Goal: Transaction & Acquisition: Purchase product/service

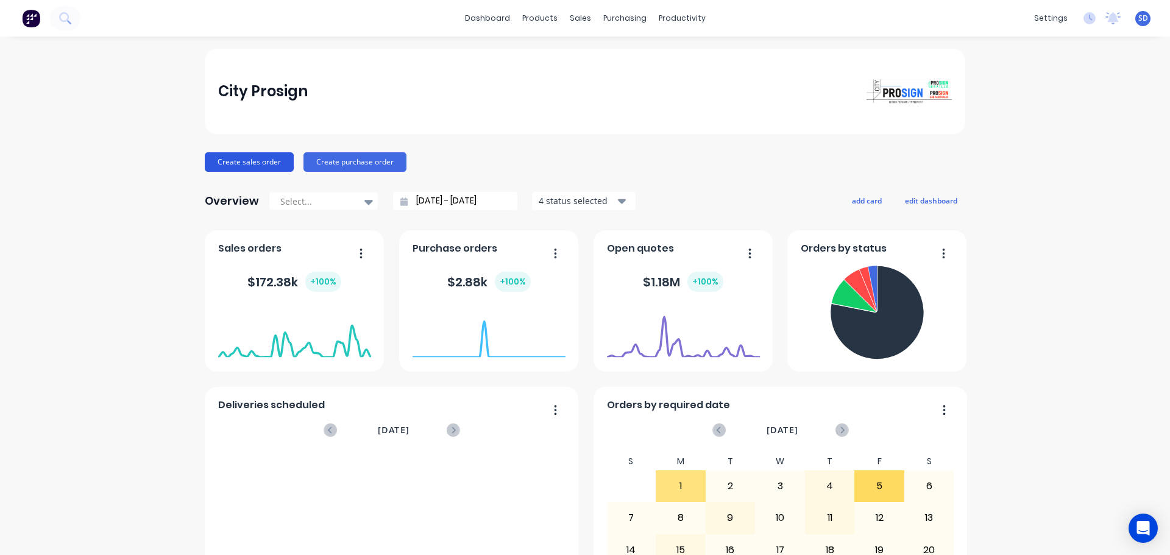
click at [244, 168] on button "Create sales order" at bounding box center [249, 161] width 89 height 19
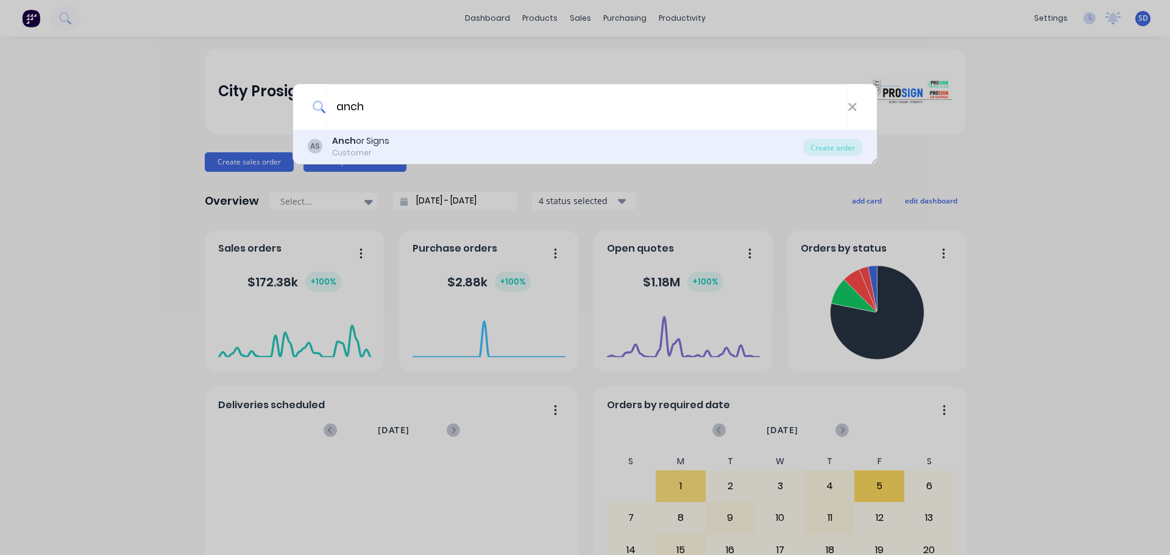
type input "anch"
click at [400, 147] on div "AS Anch or Signs Customer" at bounding box center [555, 147] width 495 height 24
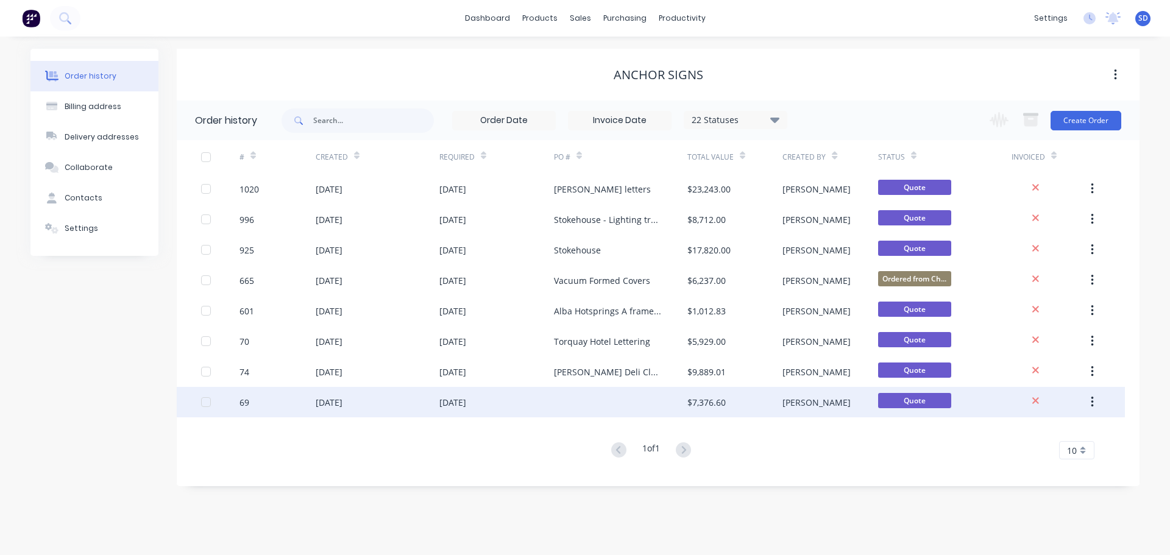
click at [595, 398] on div at bounding box center [620, 402] width 133 height 30
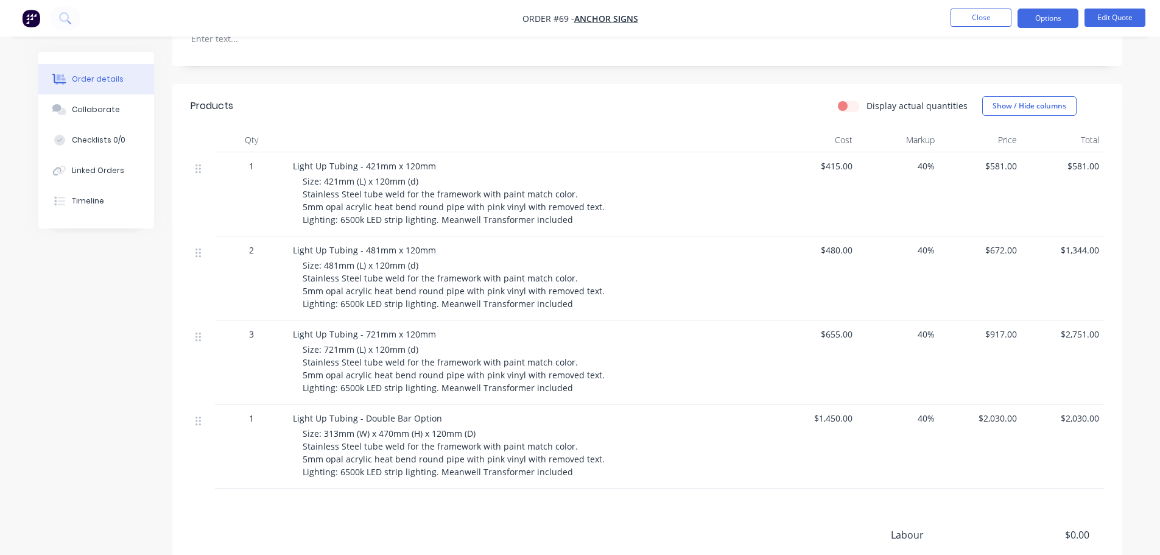
scroll to position [365, 0]
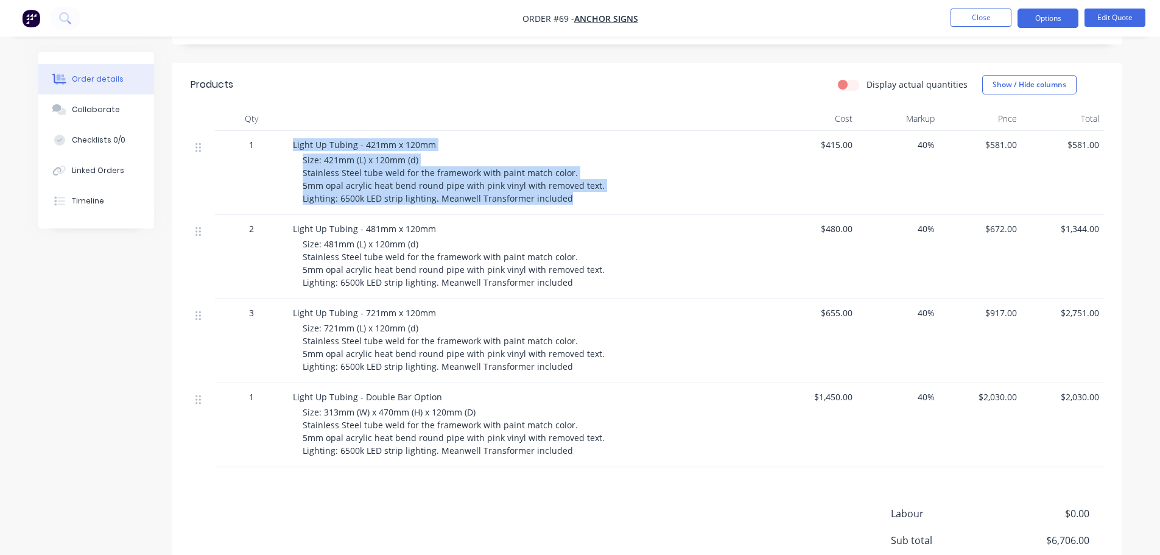
drag, startPoint x: 295, startPoint y: 131, endPoint x: 602, endPoint y: 185, distance: 311.7
click at [602, 185] on div "Light Up Tubing - 421mm x 120mm Size: 421mm (L) x 120mm (d) Stainless Steel tub…" at bounding box center [531, 173] width 487 height 84
copy div "Light Up Tubing - 421mm x 120mm Size: 421mm (L) x 120mm (d) Stainless Steel tub…"
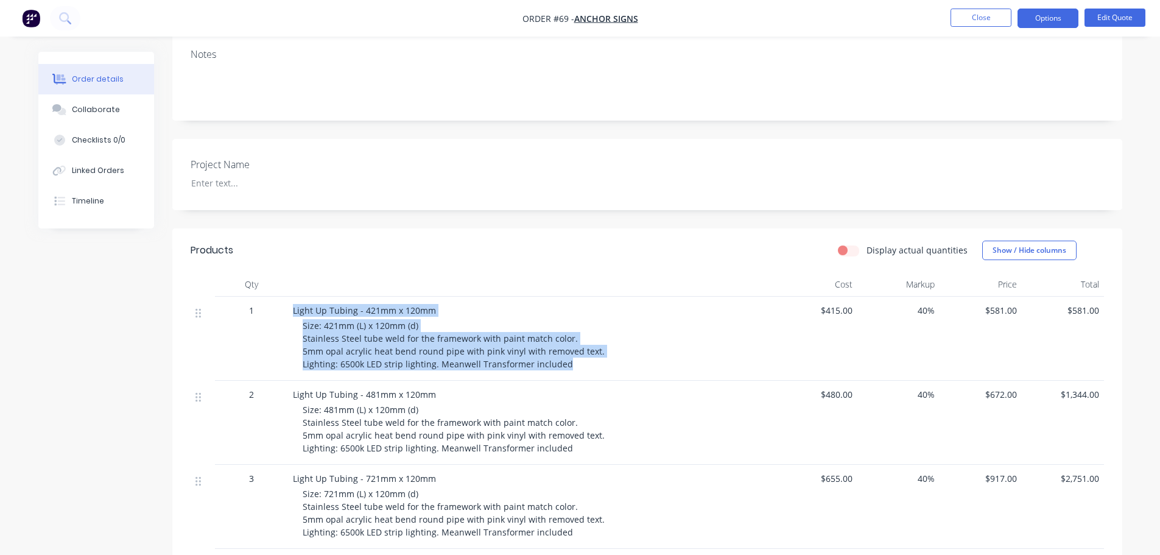
scroll to position [0, 0]
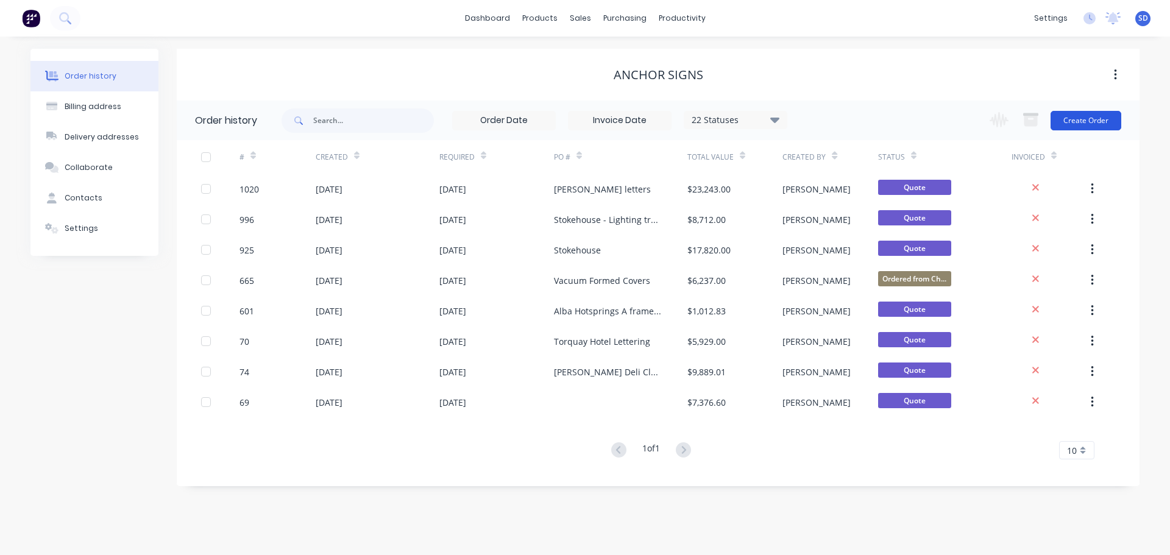
click at [1081, 121] on button "Create Order" at bounding box center [1085, 120] width 71 height 19
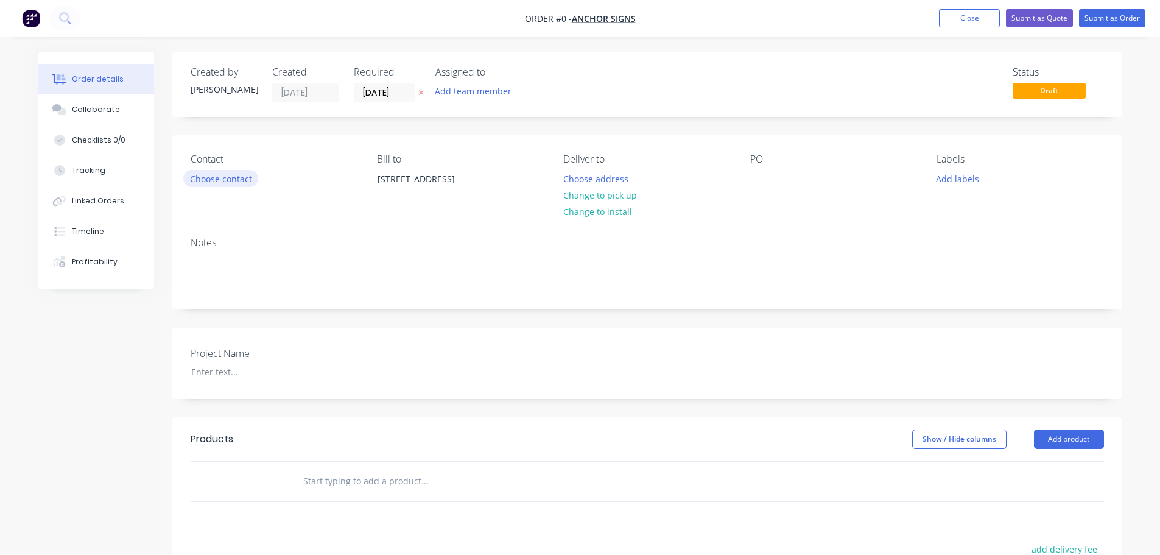
click at [231, 178] on button "Choose contact" at bounding box center [220, 178] width 75 height 16
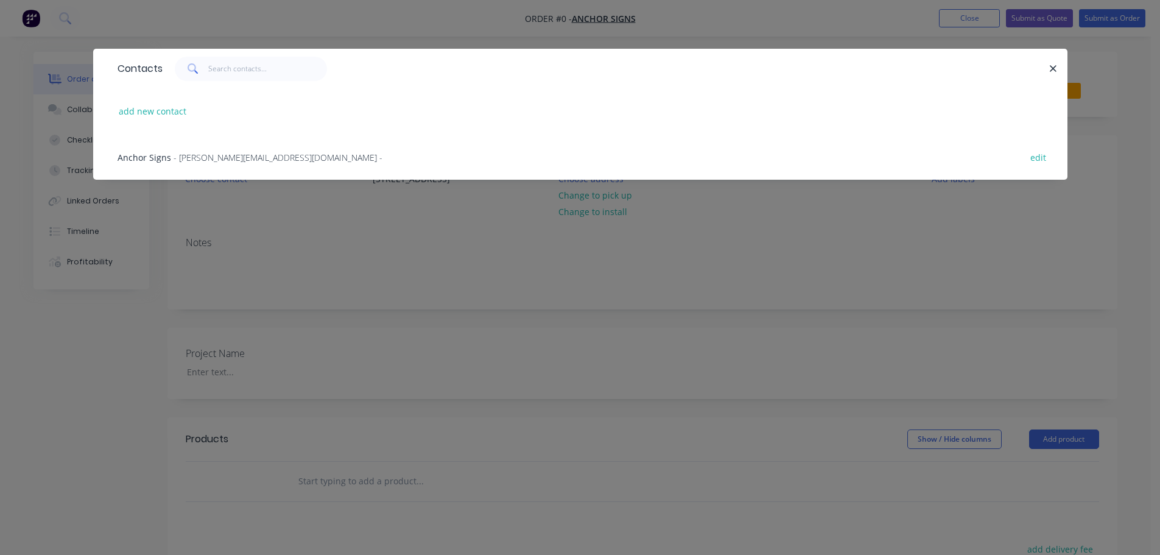
click at [216, 155] on span "- [PERSON_NAME][EMAIL_ADDRESS][DOMAIN_NAME] -" at bounding box center [278, 158] width 209 height 12
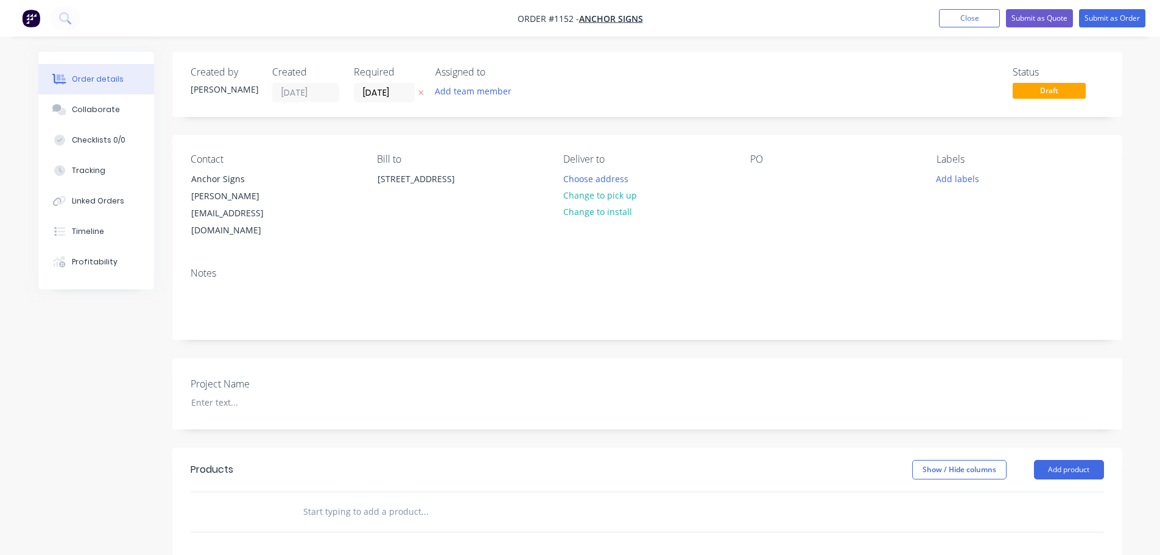
click at [344, 499] on input "text" at bounding box center [425, 511] width 244 height 24
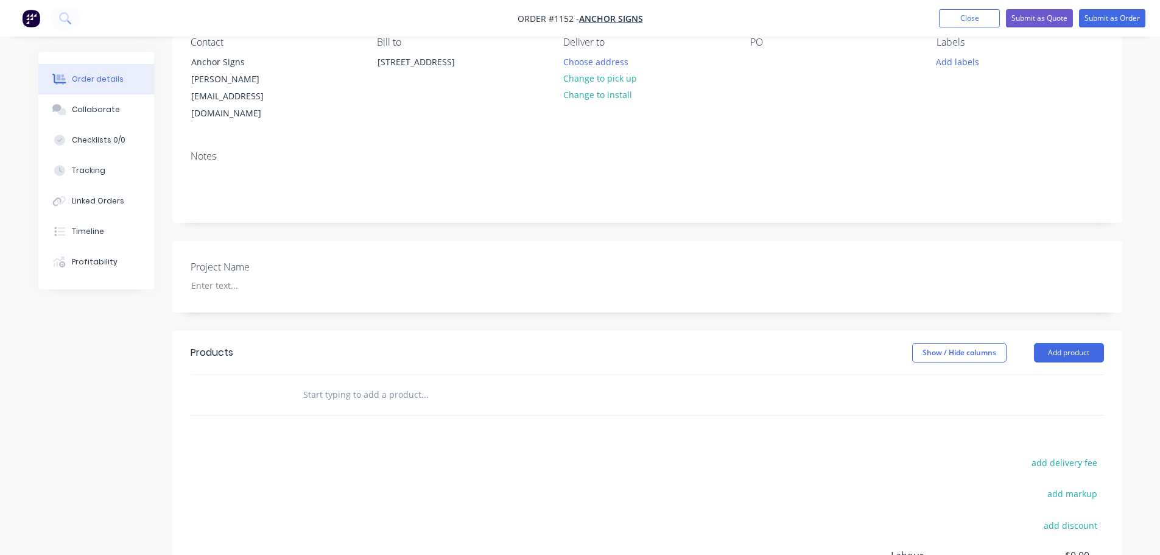
scroll to position [122, 0]
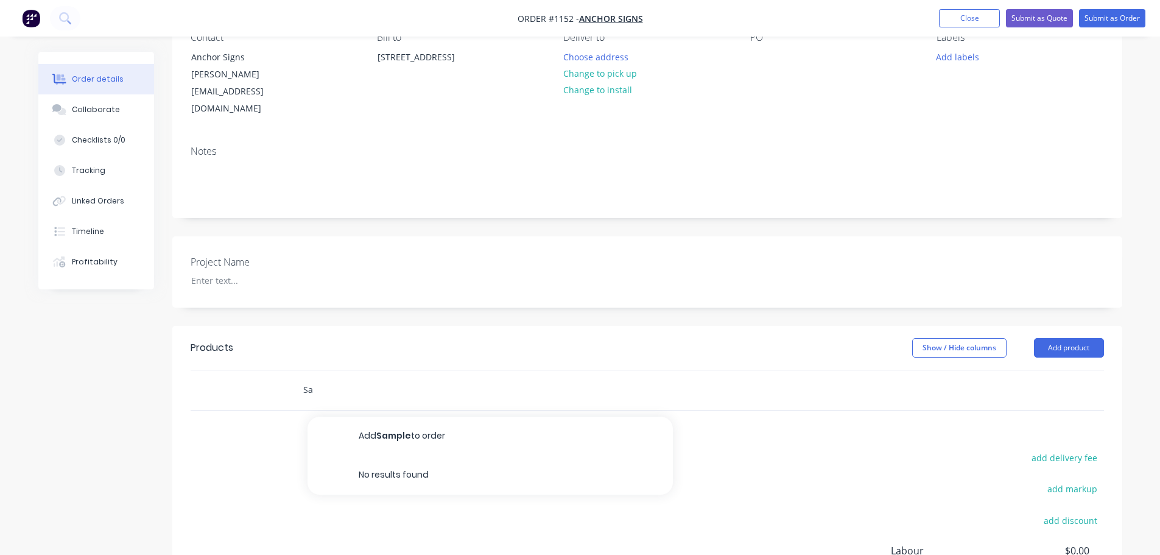
type input "S"
type input "Prototype Illuminated Tubing"
drag, startPoint x: 414, startPoint y: 396, endPoint x: 383, endPoint y: 420, distance: 39.0
click at [414, 417] on button "Add Prototype Illuminated Tubing to order" at bounding box center [490, 436] width 365 height 39
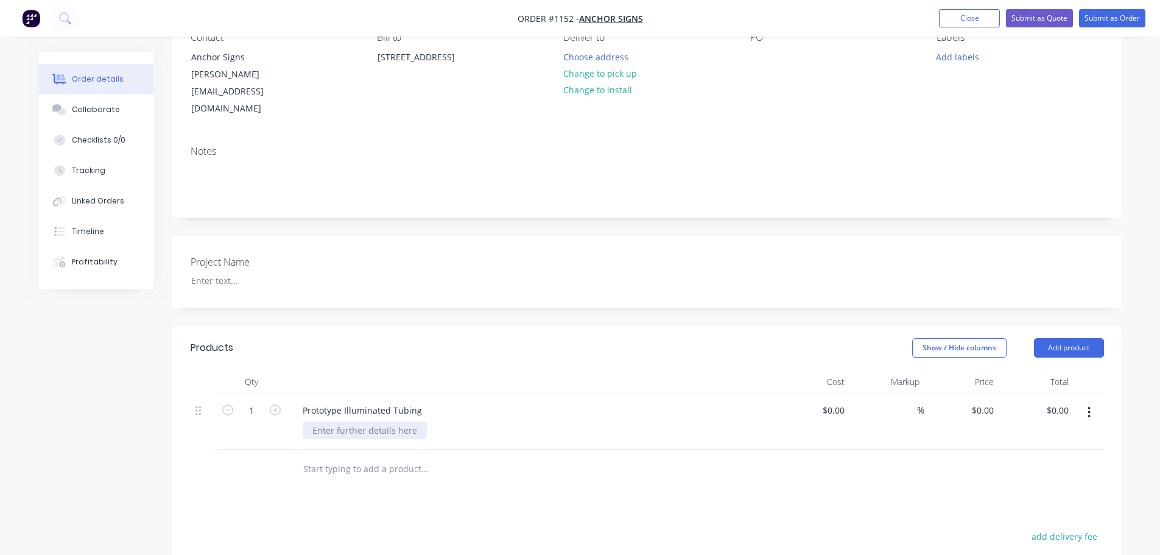
click at [363, 422] on div at bounding box center [365, 431] width 124 height 18
paste div
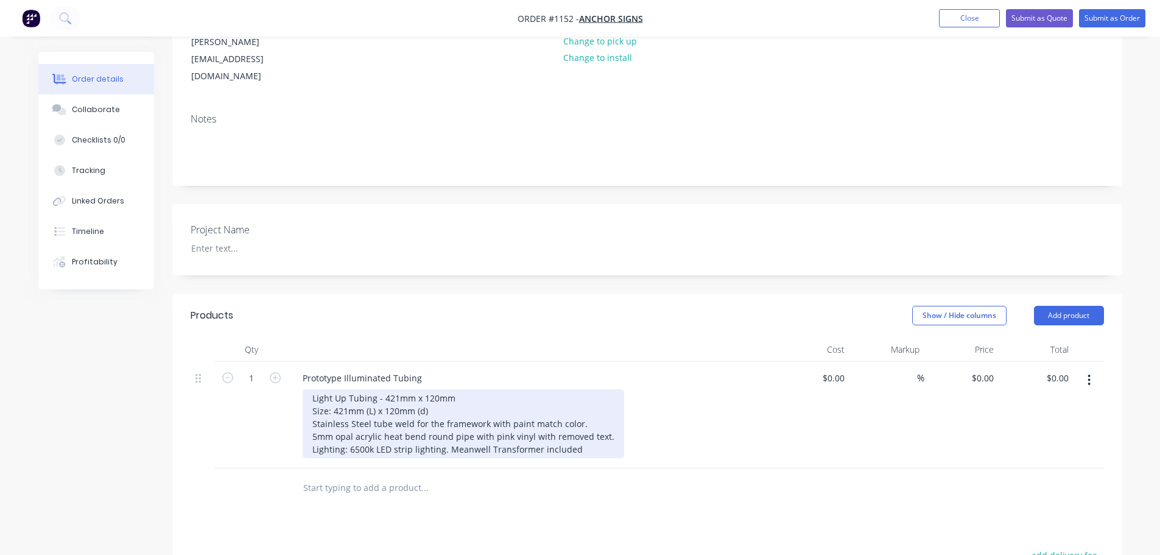
scroll to position [183, 0]
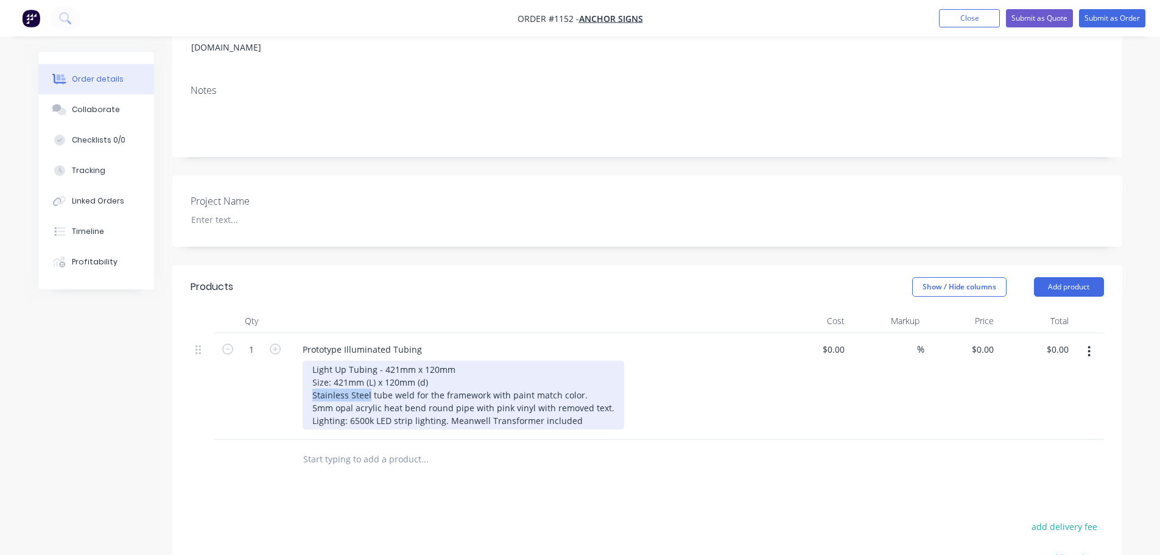
drag, startPoint x: 309, startPoint y: 364, endPoint x: 369, endPoint y: 364, distance: 59.7
click at [369, 364] on div "Light Up Tubing - 421mm x 120mm Size: 421mm (L) x 120mm (d) Stainless Steel tub…" at bounding box center [464, 395] width 322 height 69
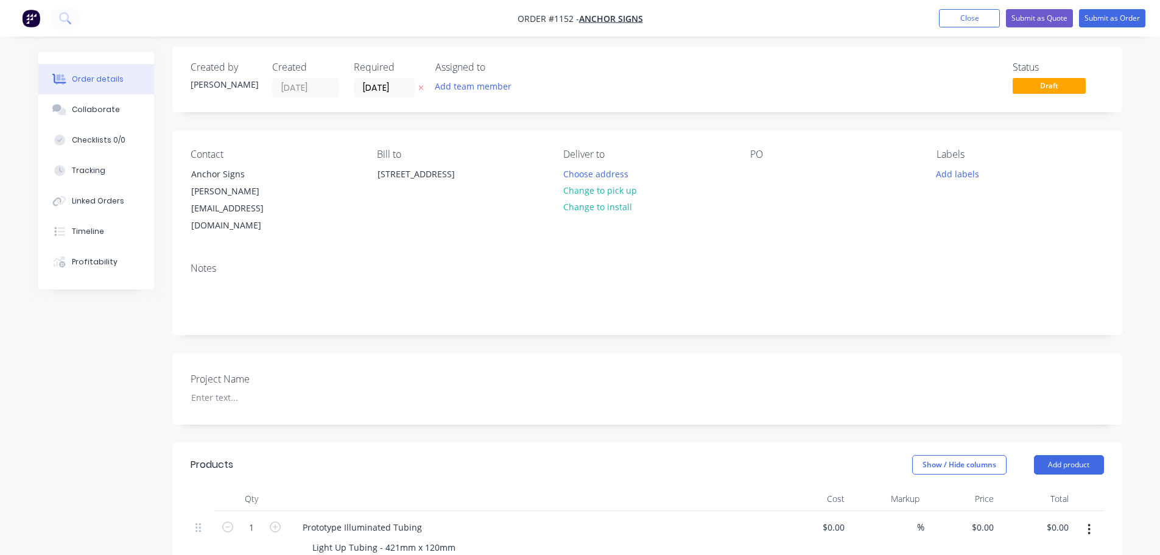
scroll to position [0, 0]
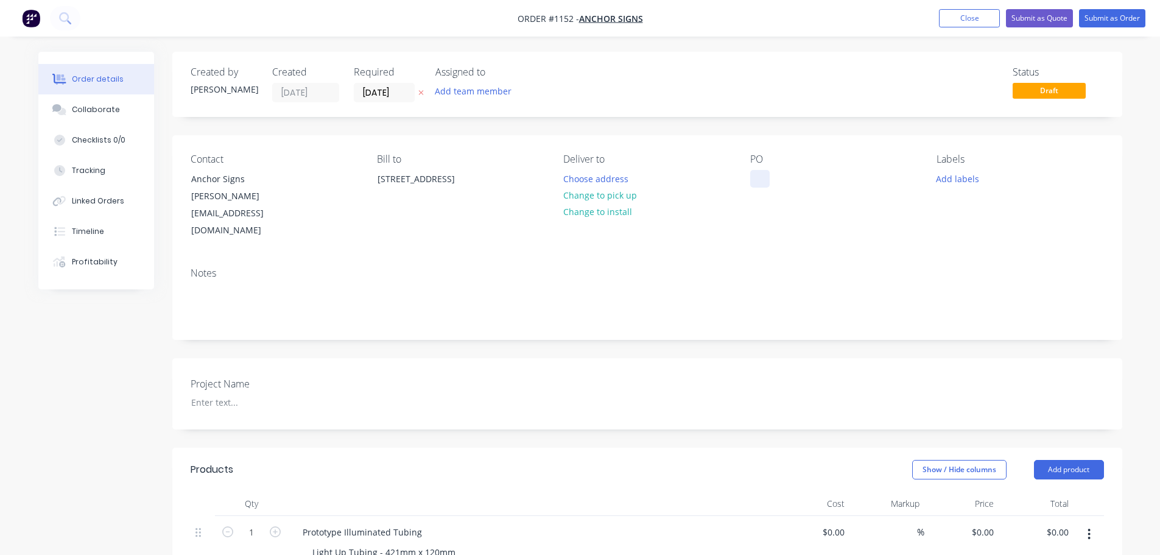
click at [752, 174] on div at bounding box center [759, 179] width 19 height 18
click at [749, 177] on div "Contact Anchor Signs [PERSON_NAME][EMAIL_ADDRESS][DOMAIN_NAME] Bill to [STREET_…" at bounding box center [647, 196] width 950 height 122
click at [758, 178] on div at bounding box center [759, 179] width 19 height 18
paste div
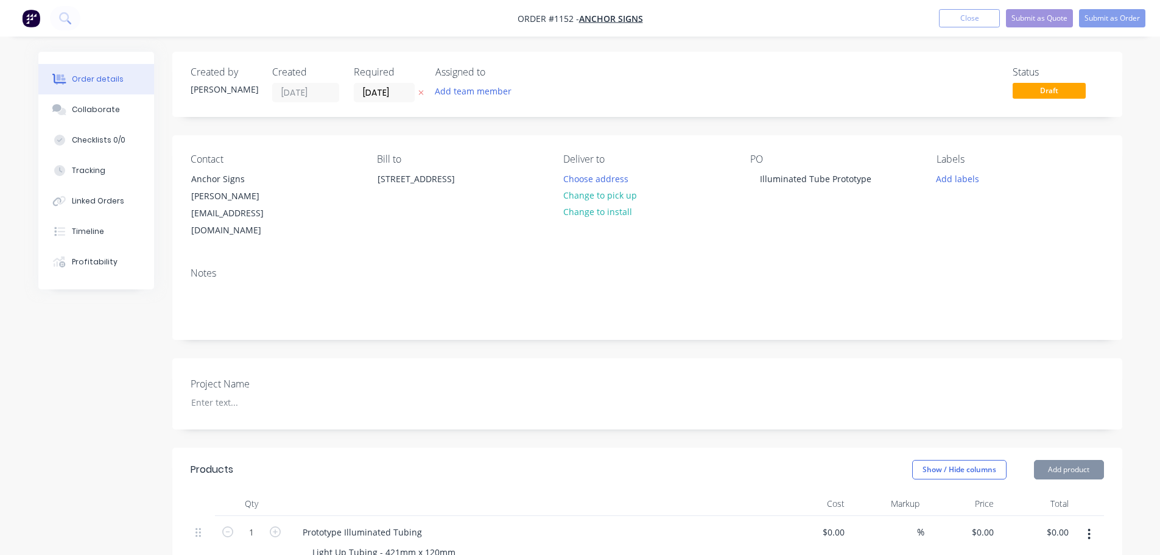
click at [877, 219] on div "Contact Anchor Signs [PERSON_NAME][EMAIL_ADDRESS][DOMAIN_NAME] Bill to [STREET_…" at bounding box center [647, 196] width 950 height 122
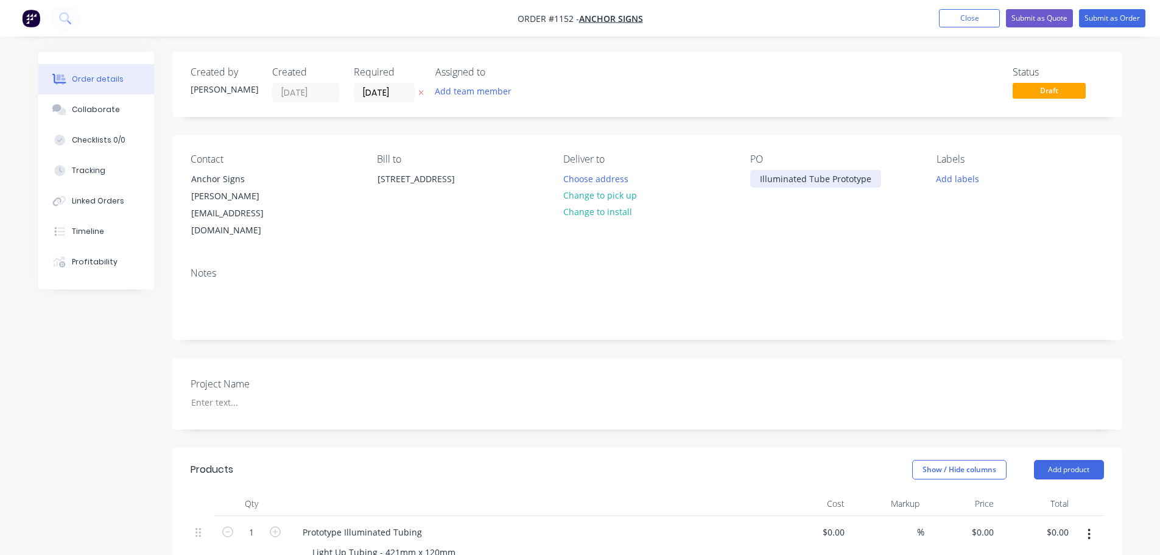
click at [754, 183] on div "Illuminated Tube Prototype" at bounding box center [815, 179] width 131 height 18
click at [800, 258] on div "Notes" at bounding box center [647, 299] width 950 height 82
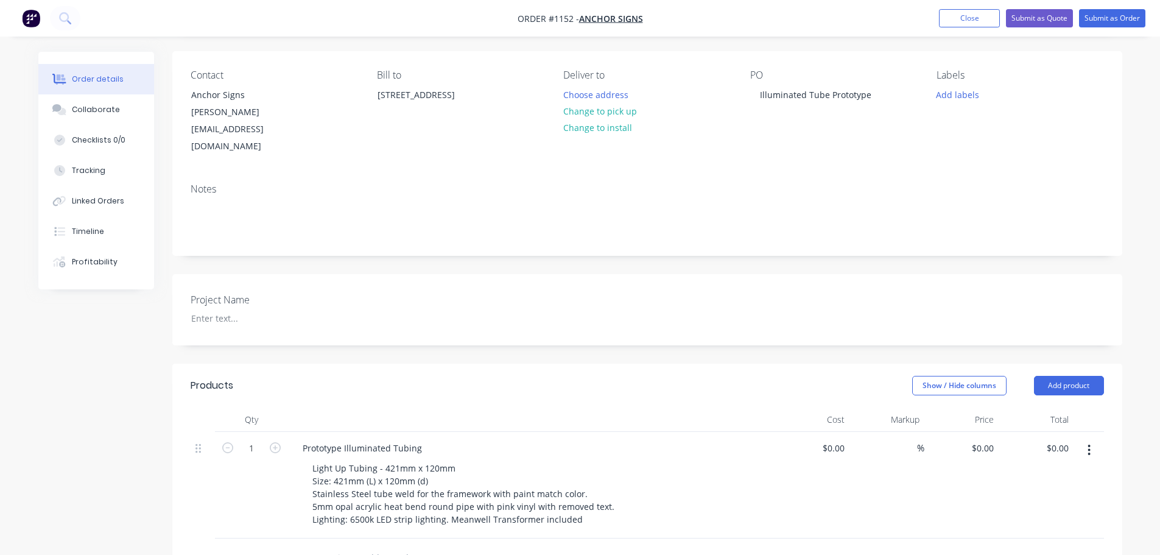
scroll to position [244, 0]
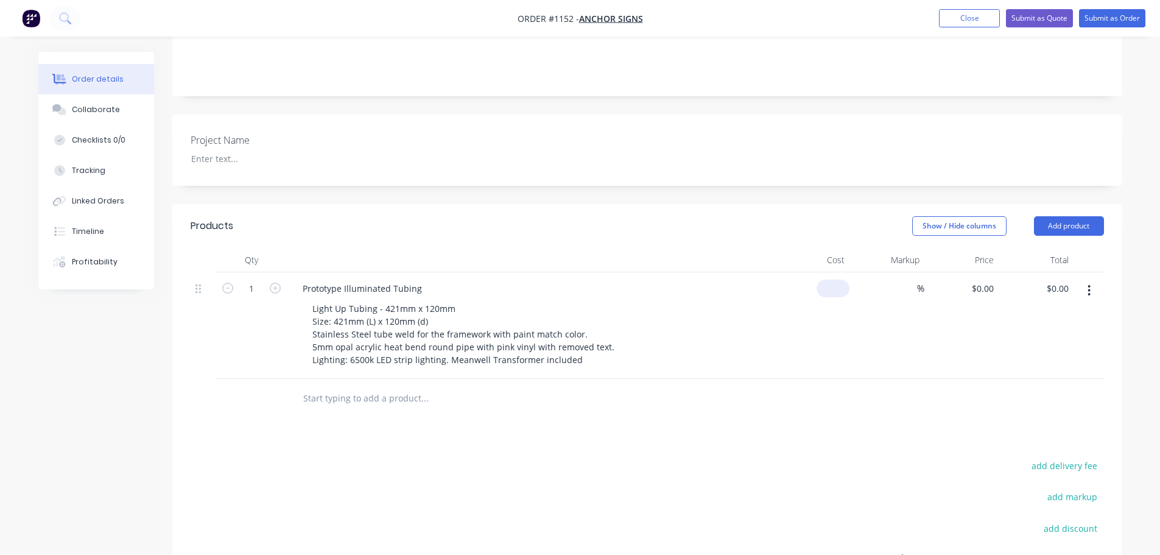
click at [841, 280] on input at bounding box center [836, 289] width 28 height 18
type input "$530.00"
click at [908, 280] on input at bounding box center [910, 289] width 14 height 18
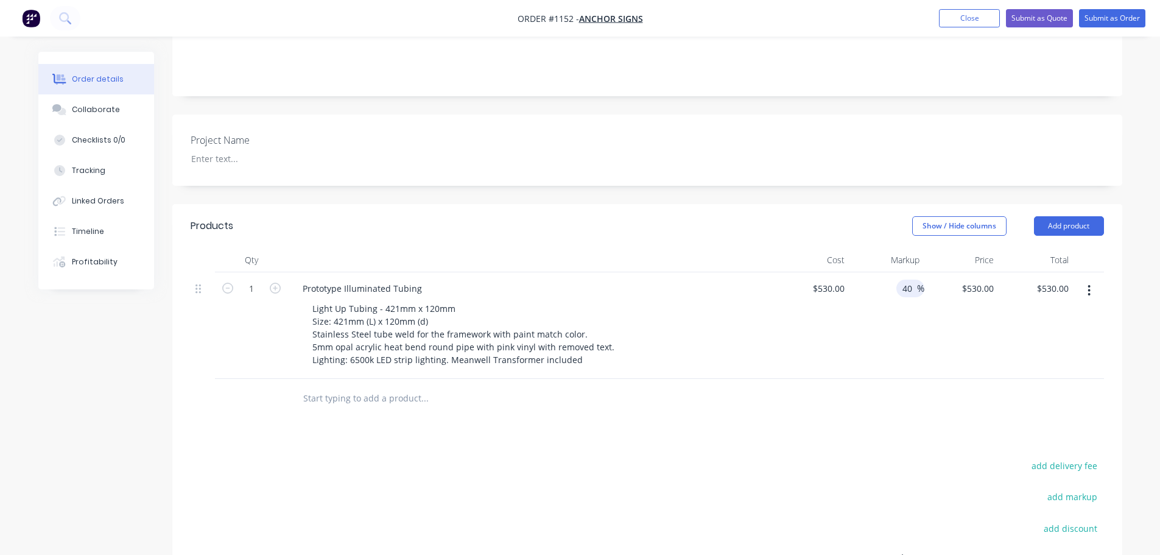
type input "40"
type input "$742.00"
click at [905, 330] on div "40 40 %" at bounding box center [887, 325] width 75 height 107
click at [825, 280] on div "530 $530.00" at bounding box center [828, 289] width 43 height 18
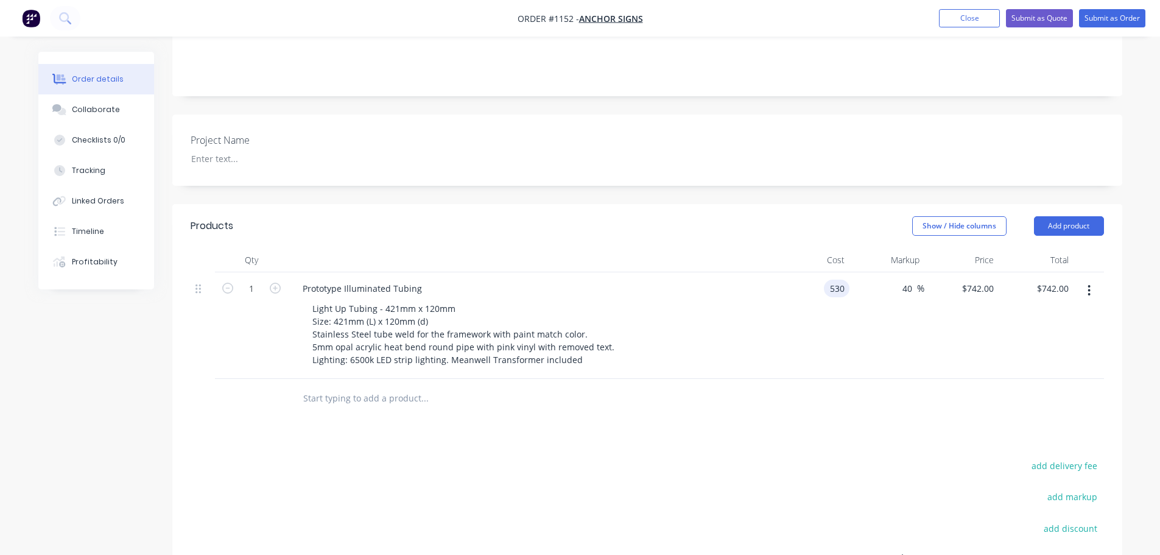
drag, startPoint x: 825, startPoint y: 257, endPoint x: 882, endPoint y: 333, distance: 94.9
click at [825, 280] on div "530 530" at bounding box center [837, 289] width 26 height 18
type input "$528.00"
type input "$739.20"
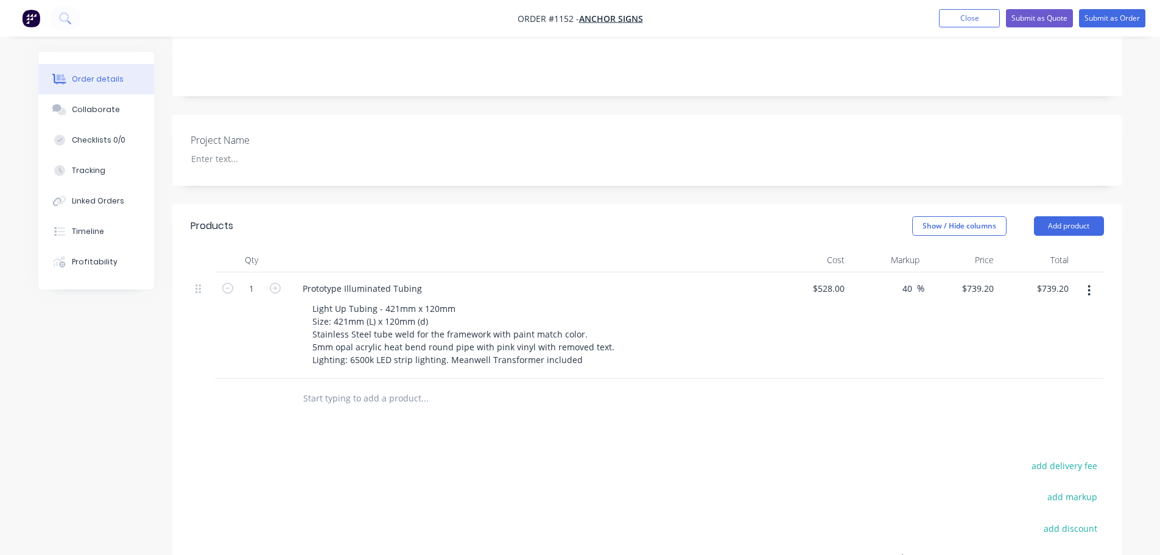
click at [876, 330] on div "40 40 %" at bounding box center [887, 325] width 75 height 107
click at [877, 326] on div "40 40 %" at bounding box center [887, 325] width 75 height 107
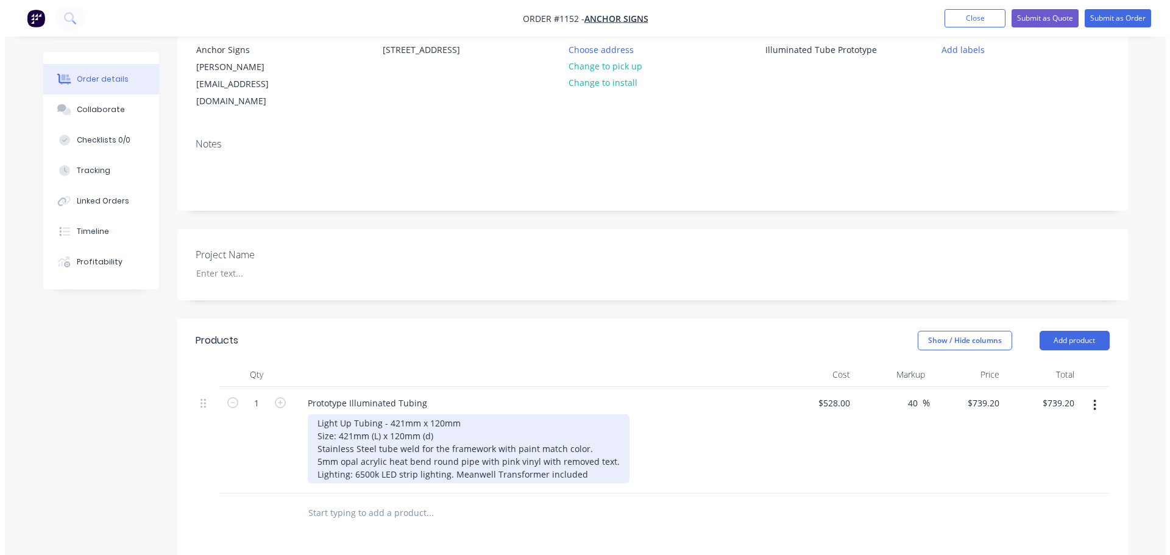
scroll to position [0, 0]
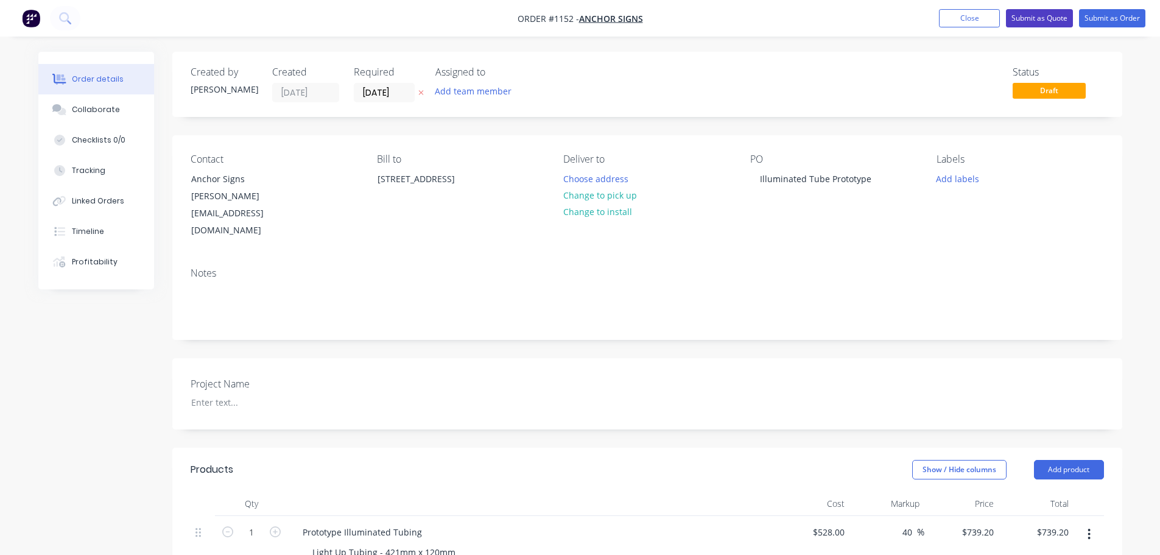
click at [1053, 21] on button "Submit as Quote" at bounding box center [1039, 18] width 67 height 18
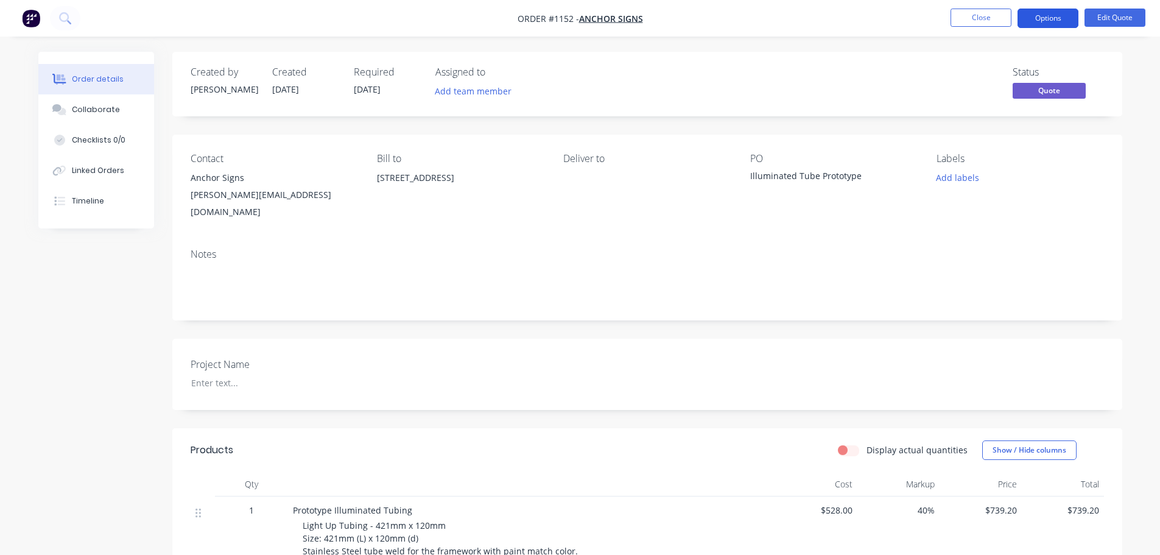
click at [1062, 19] on button "Options" at bounding box center [1048, 18] width 61 height 19
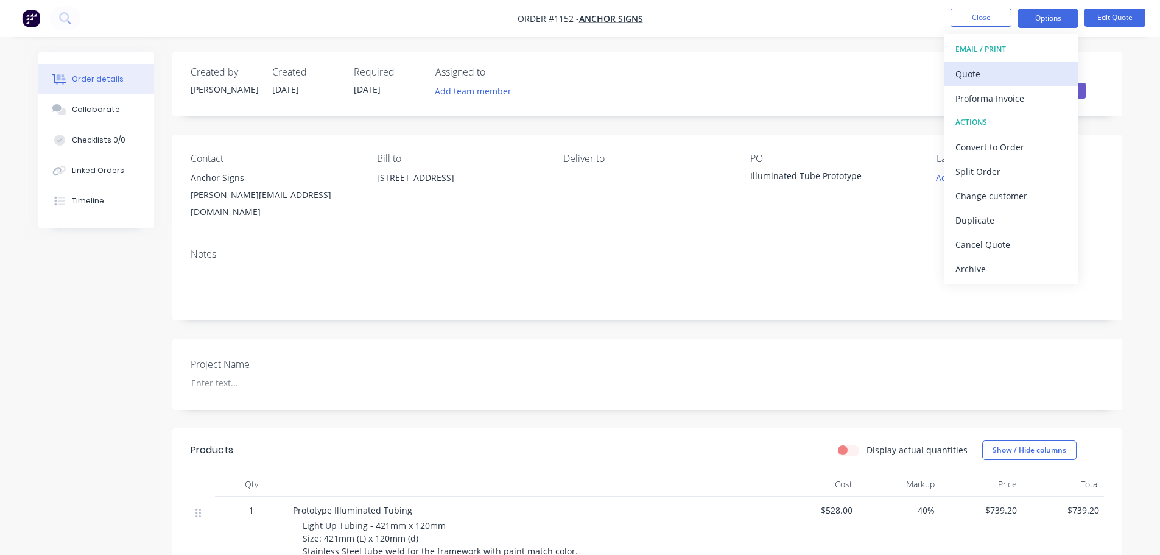
click at [984, 76] on div "Quote" at bounding box center [1012, 74] width 112 height 18
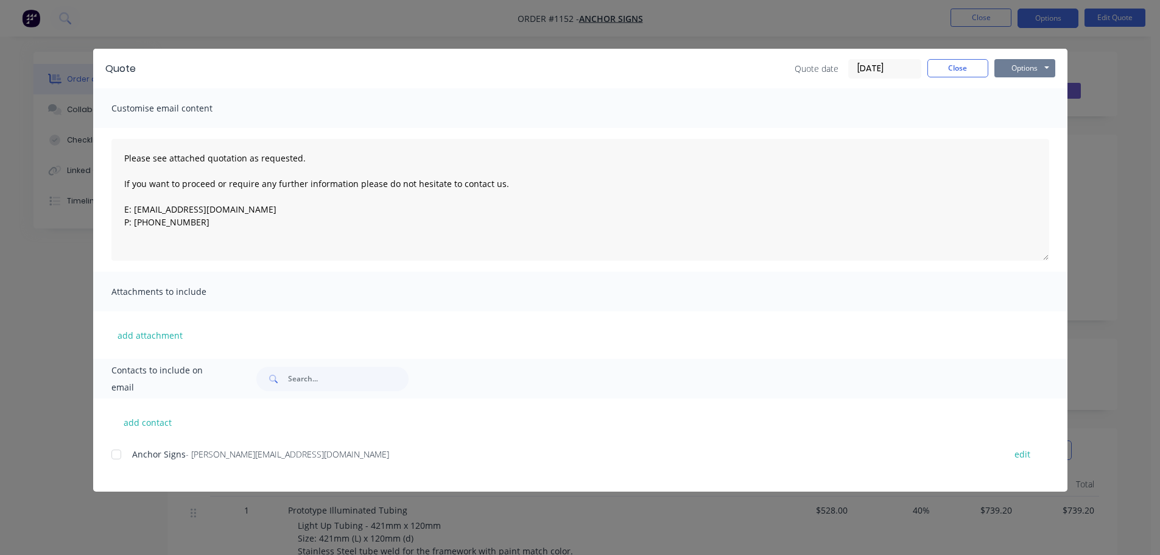
click at [1014, 72] on button "Options" at bounding box center [1025, 68] width 61 height 18
click at [1024, 94] on button "Preview" at bounding box center [1034, 90] width 78 height 20
click at [942, 70] on button "Close" at bounding box center [958, 68] width 61 height 18
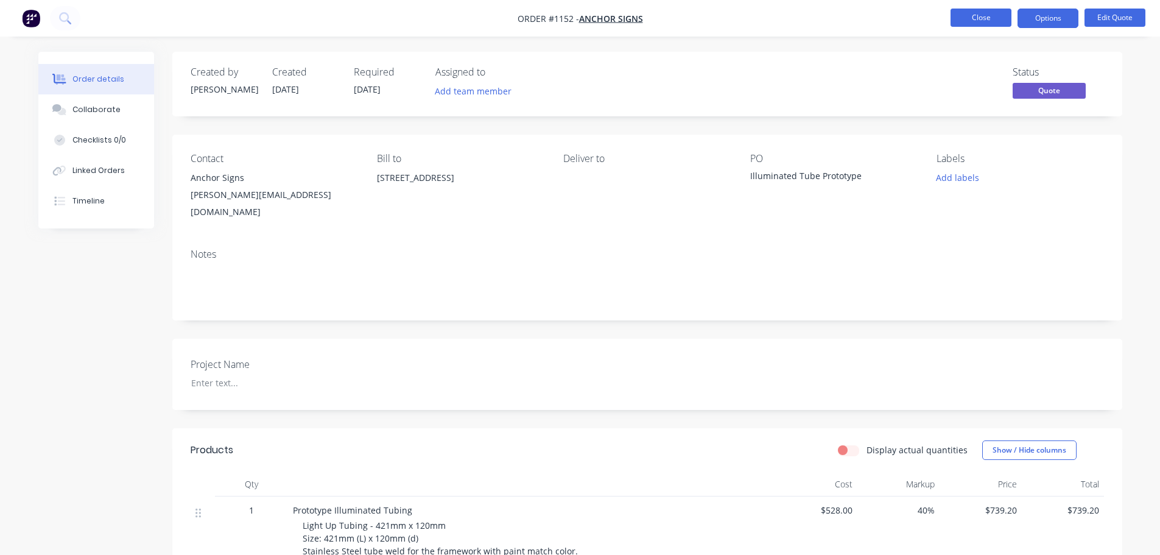
click at [992, 18] on button "Close" at bounding box center [981, 18] width 61 height 18
